Goal: Task Accomplishment & Management: Complete application form

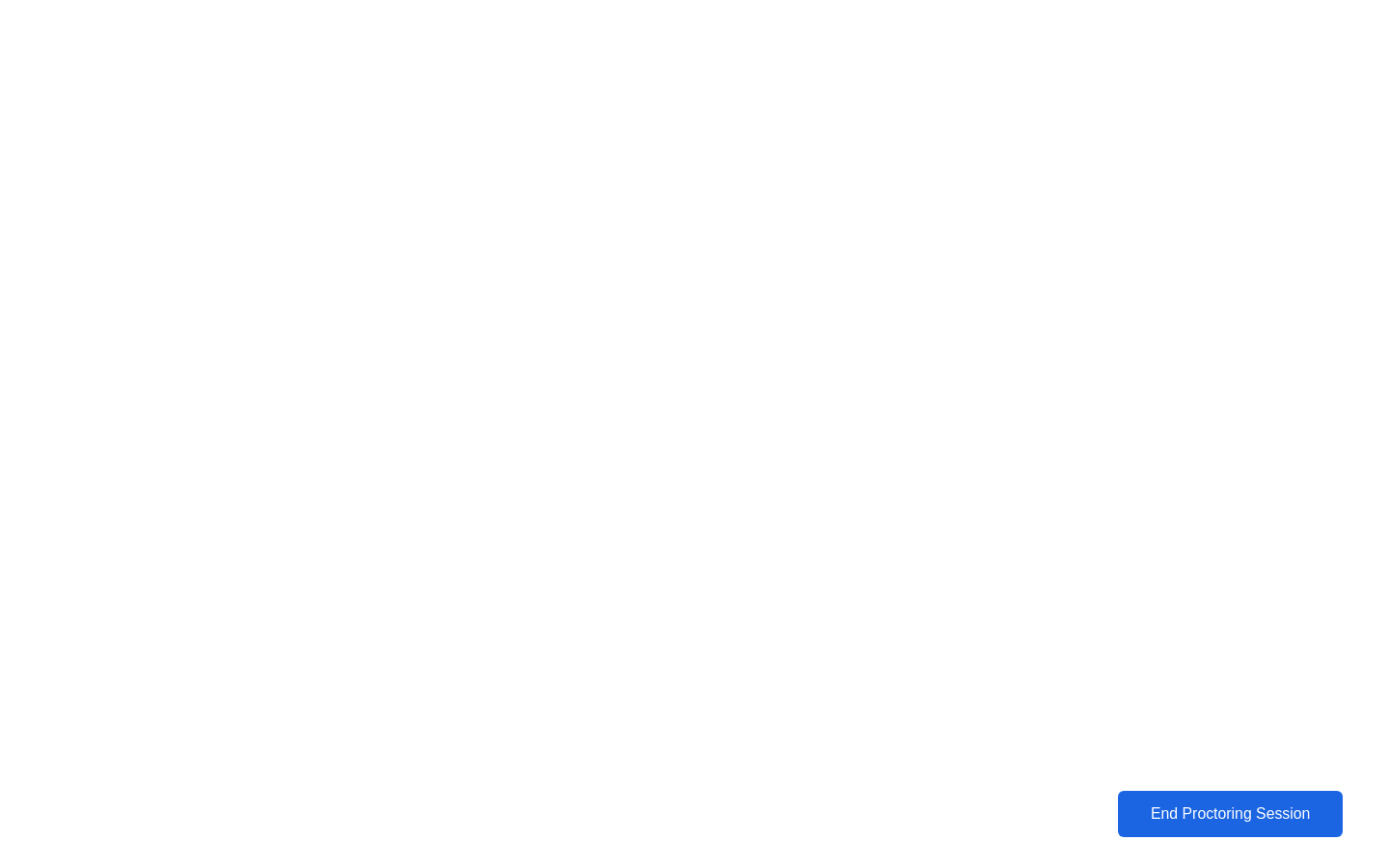
click at [1213, 805] on div "End Proctoring Session" at bounding box center [1230, 814] width 214 height 18
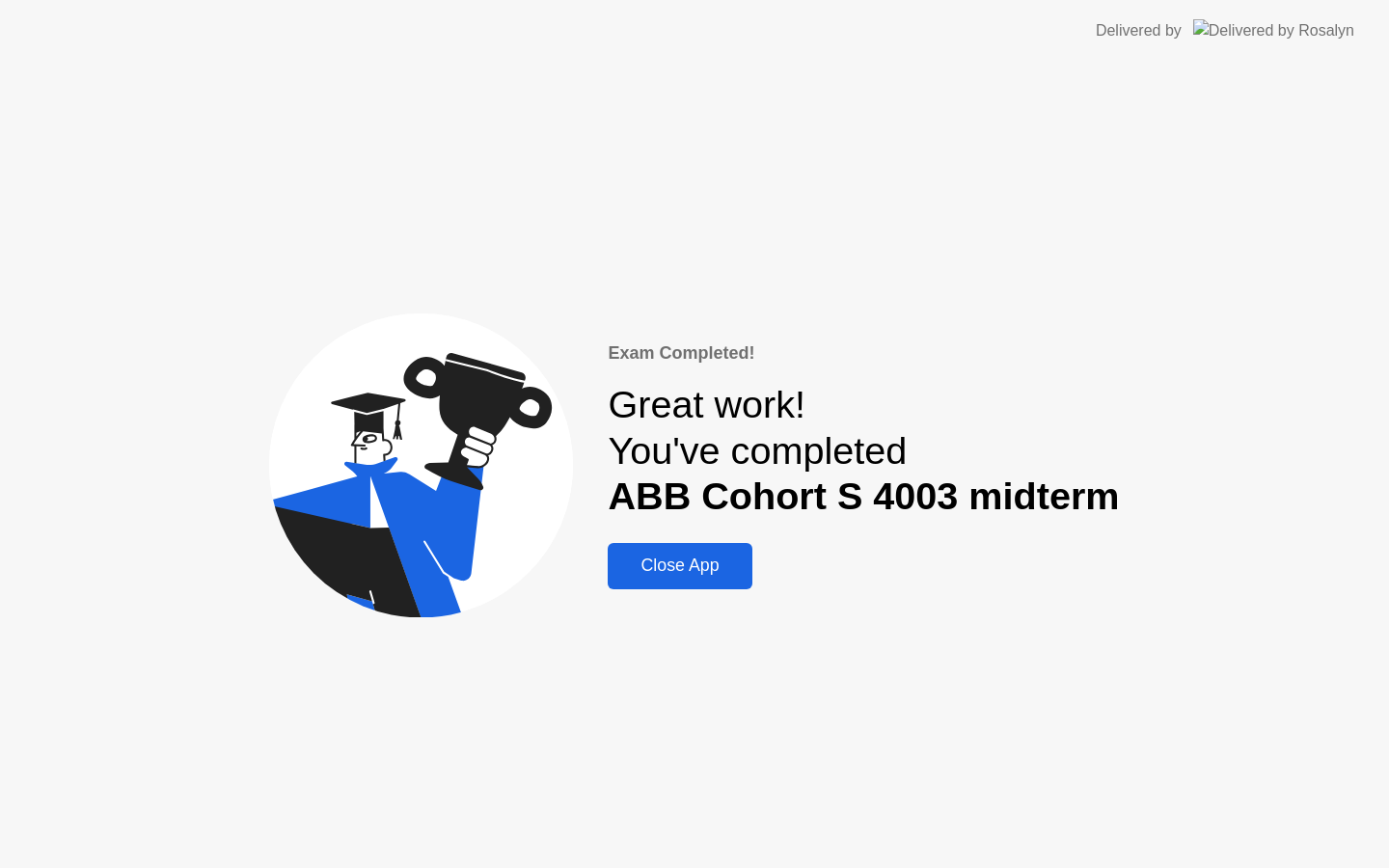
click at [779, 599] on div "Exam Completed! Great work! You've completed ABB Cohort S 4003 midterm Close App" at bounding box center [694, 464] width 1389 height 806
click at [708, 571] on div "Close App" at bounding box center [679, 566] width 132 height 21
